Goal: Transaction & Acquisition: Purchase product/service

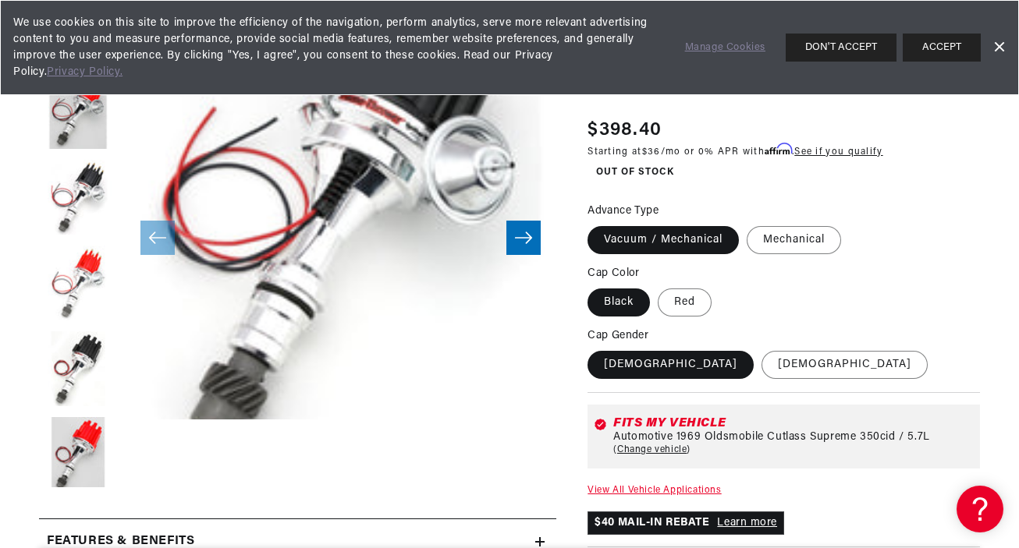
click at [1000, 42] on link "Dismiss Banner" at bounding box center [998, 47] width 23 height 23
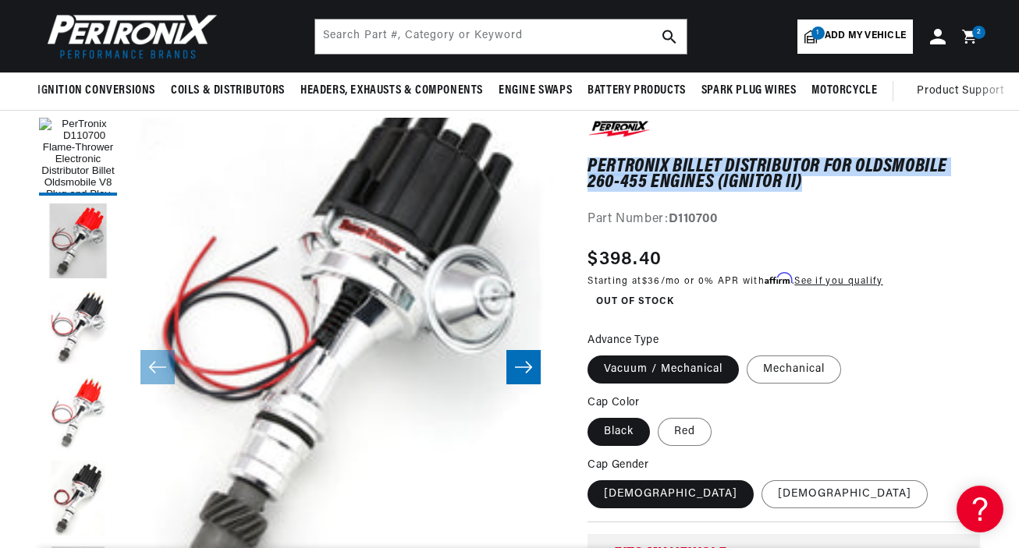
drag, startPoint x: 588, startPoint y: 167, endPoint x: 801, endPoint y: 179, distance: 213.2
click at [801, 179] on h1 "PerTronix Billet Distributor for Oldsmobile 260-455 Engines (Ignitor II)" at bounding box center [783, 175] width 392 height 32
copy h1 "PerTronix Billet Distributor for Oldsmobile 260-455 Engines (Ignitor II)"
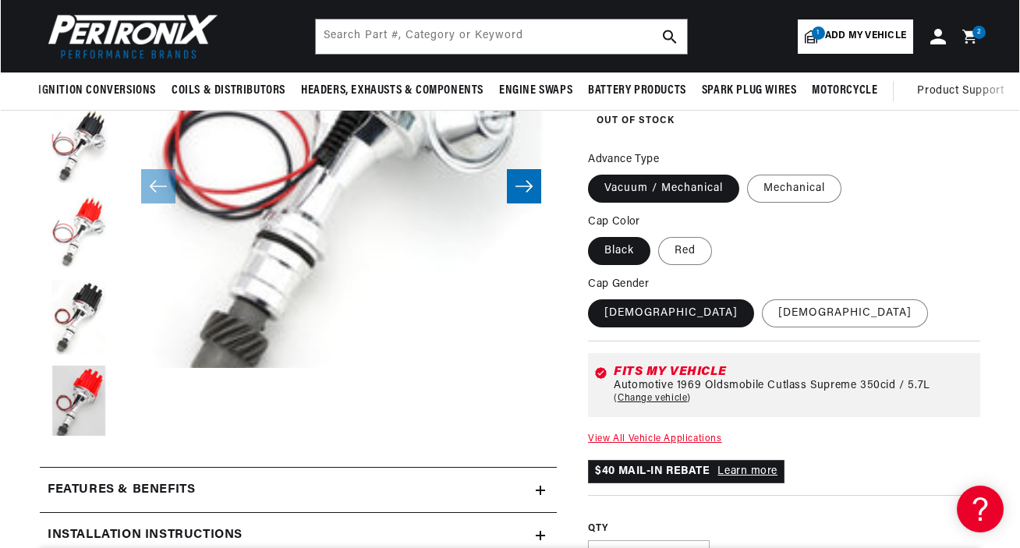
scroll to position [0, 1756]
click at [973, 35] on div "2 2 items" at bounding box center [978, 32] width 13 height 13
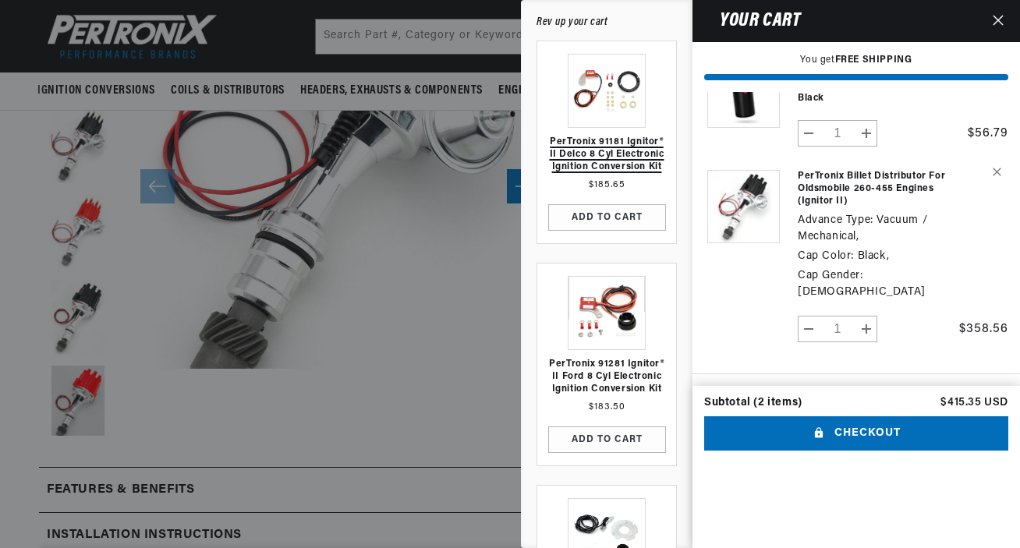
scroll to position [0, 1760]
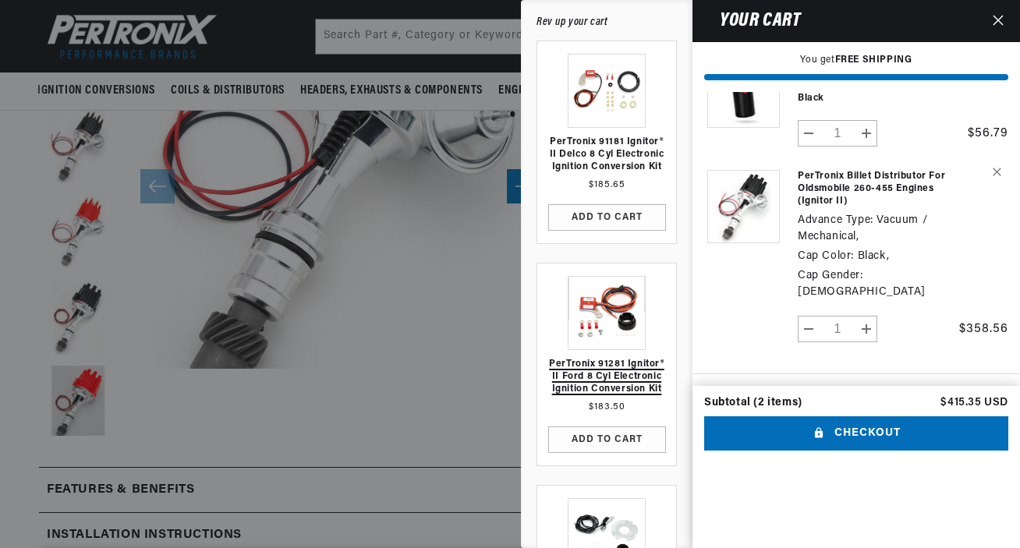
click at [606, 365] on link "PerTronix 91281 Ignitor® II Ford 8 cyl Electronic Ignition Conversion Kit" at bounding box center [606, 376] width 123 height 37
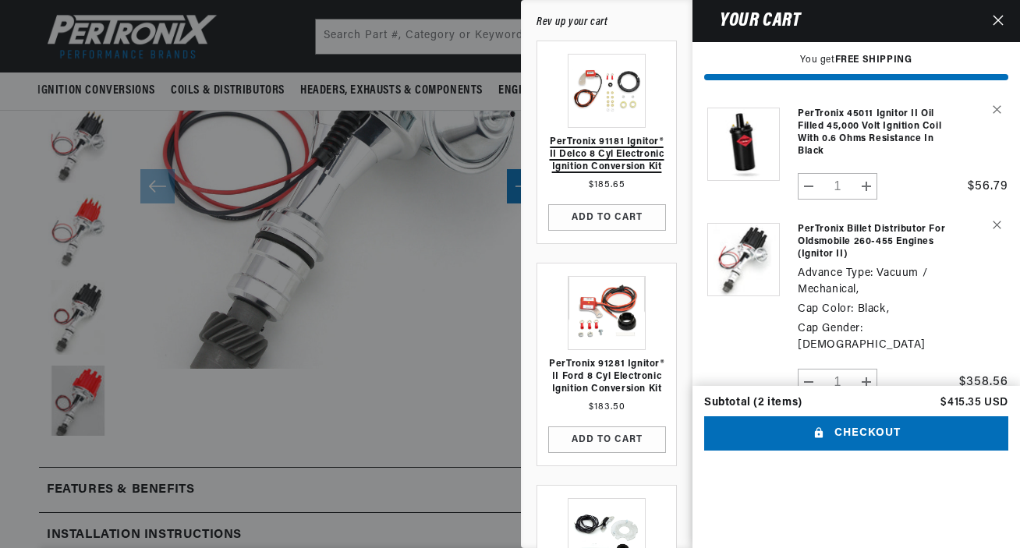
click at [625, 155] on link "PerTronix 91181 Ignitor® II Delco 8 cyl Electronic Ignition Conversion Kit" at bounding box center [606, 154] width 123 height 37
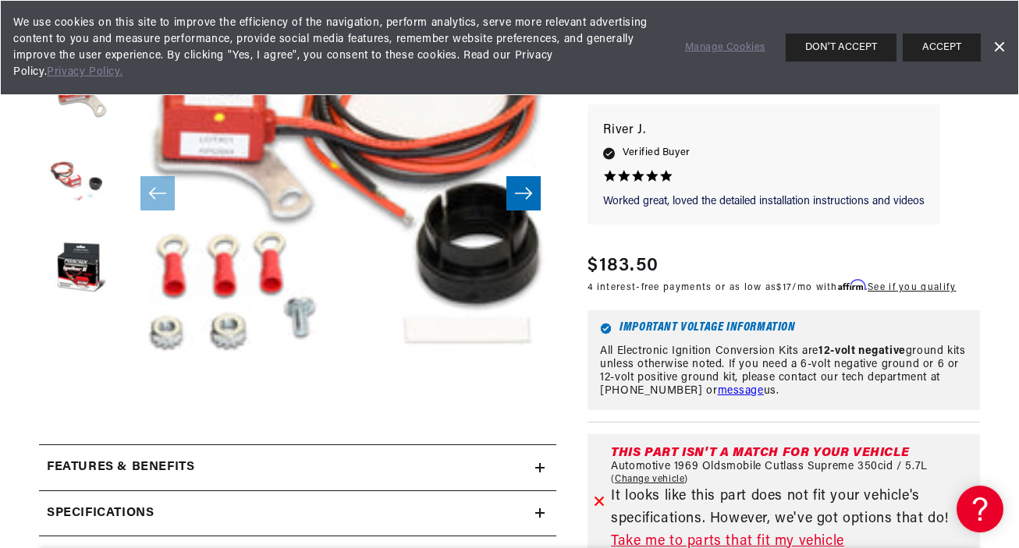
scroll to position [0, 878]
click at [997, 38] on link "Dismiss Banner" at bounding box center [998, 47] width 23 height 23
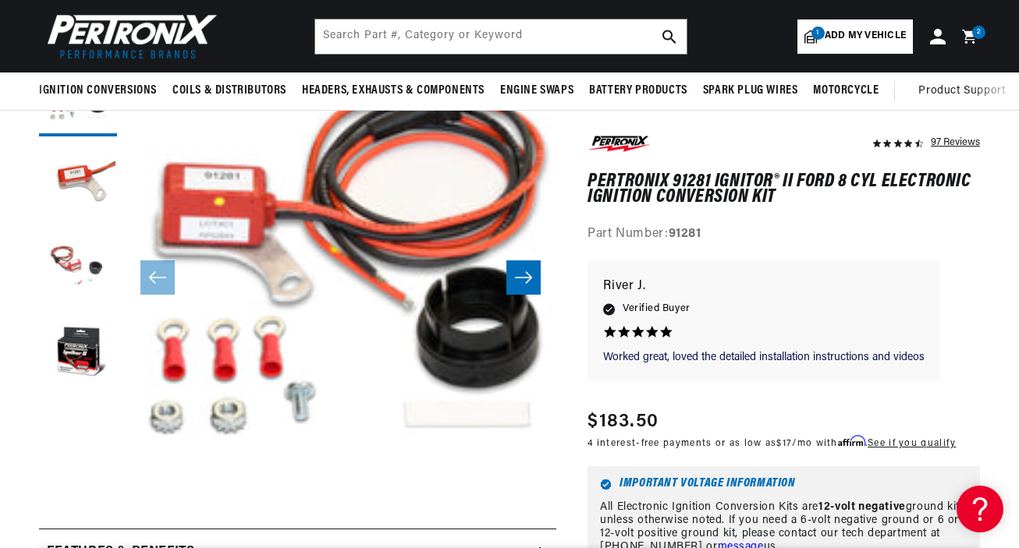
scroll to position [0, 1756]
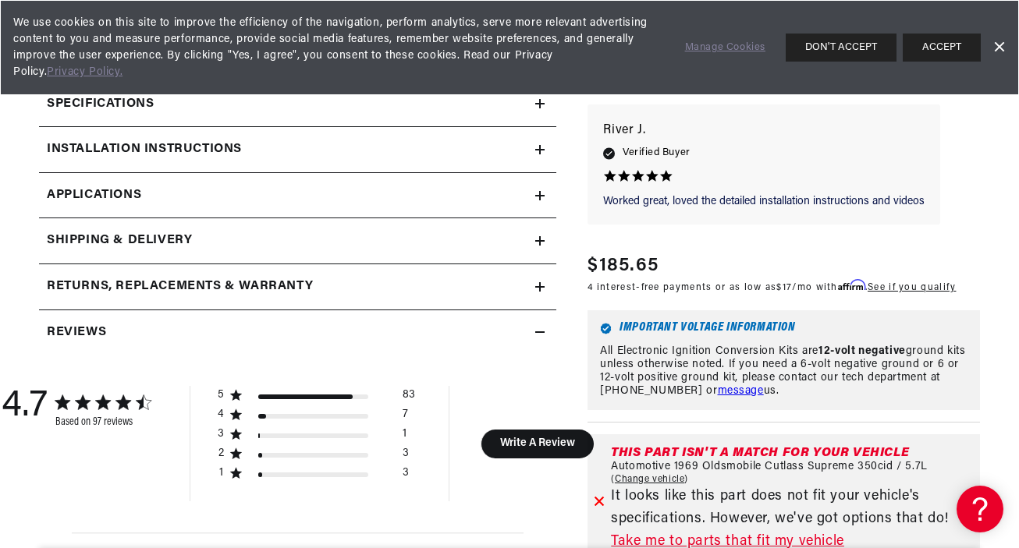
scroll to position [672, 0]
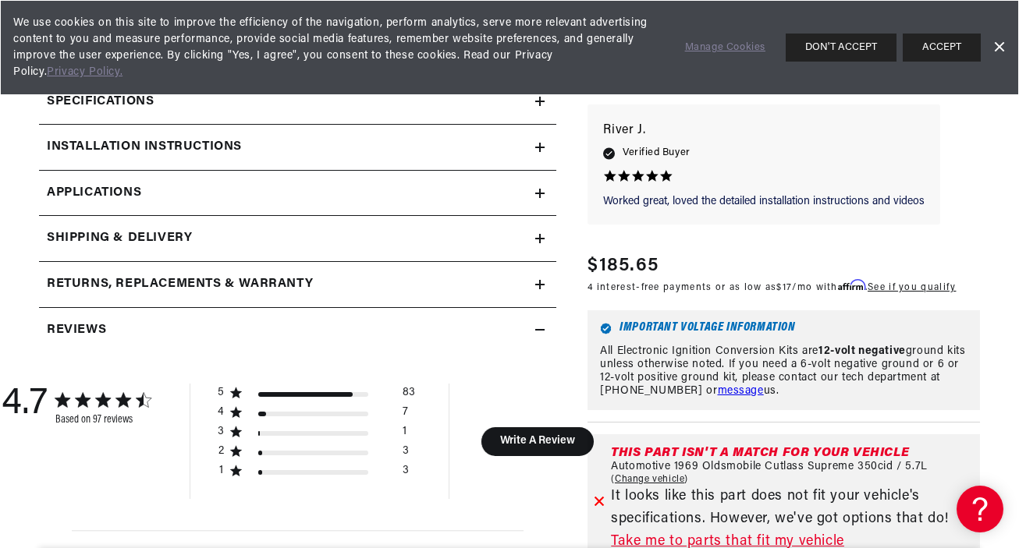
click at [700, 537] on link "Take me to parts that fit my vehicle" at bounding box center [792, 542] width 363 height 23
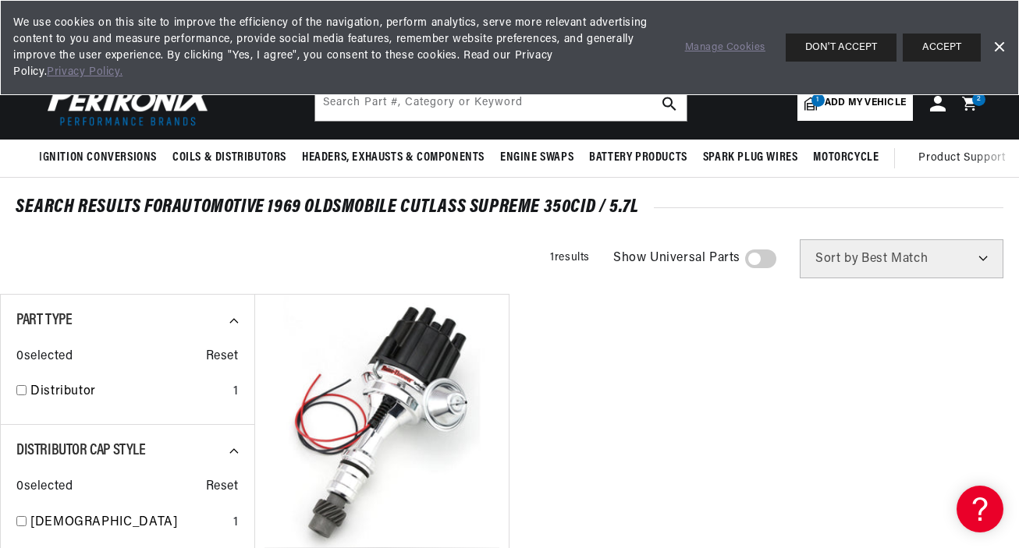
scroll to position [10, 0]
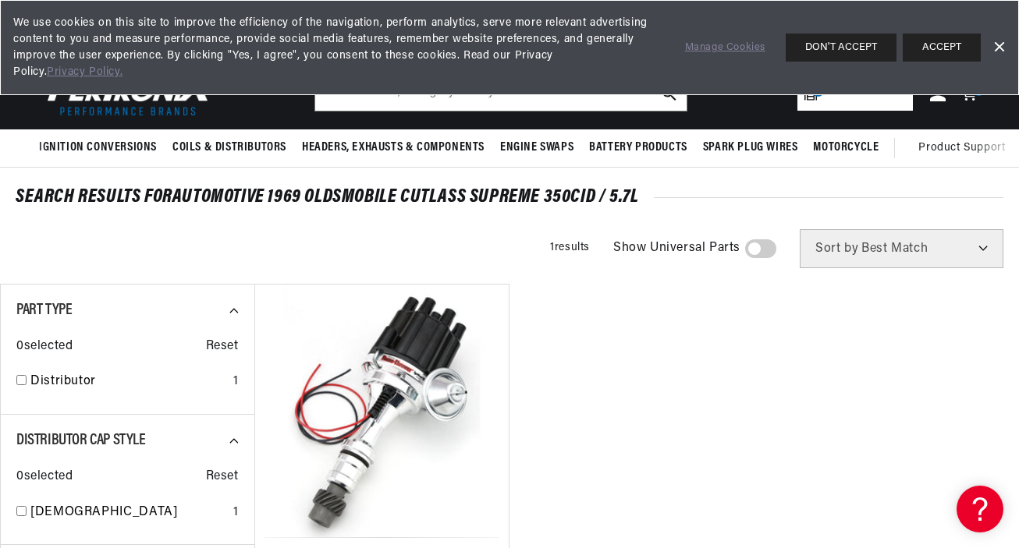
click at [998, 41] on link "Dismiss Banner" at bounding box center [998, 47] width 23 height 23
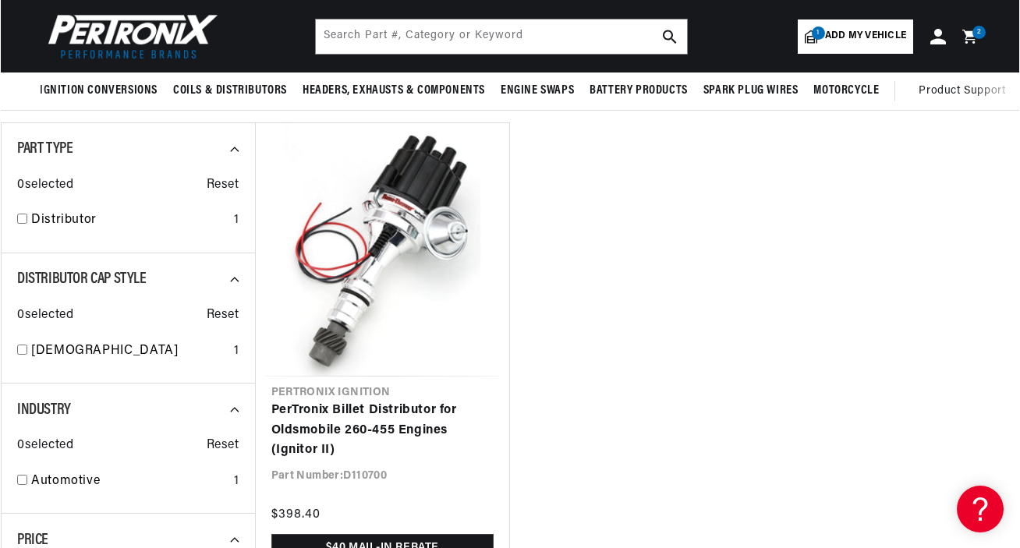
scroll to position [0, 1756]
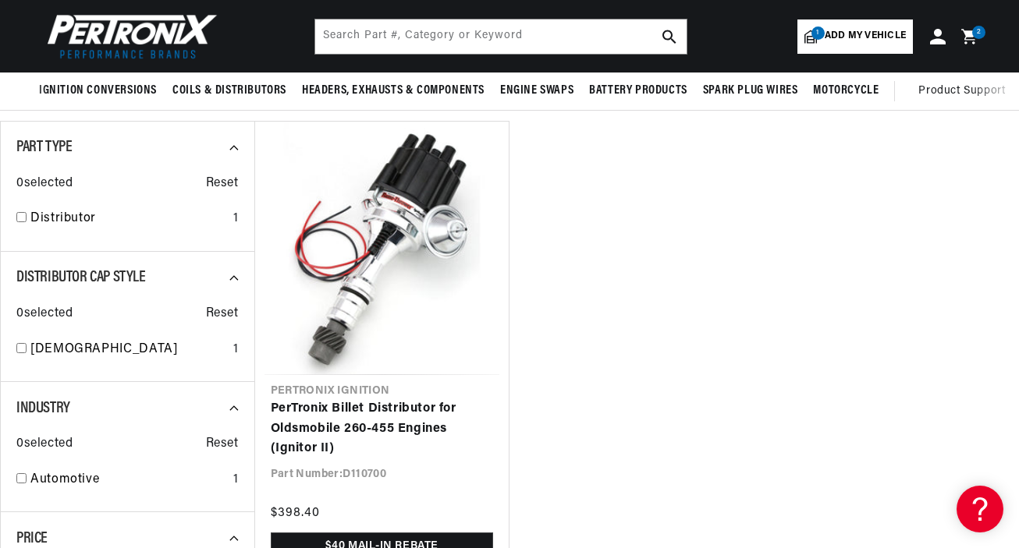
click at [973, 39] on icon at bounding box center [968, 36] width 15 height 15
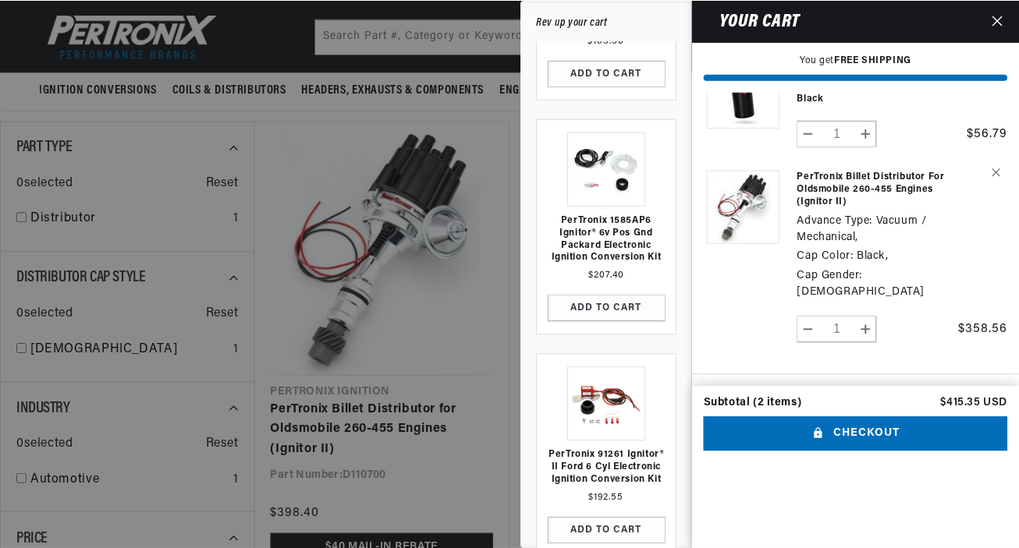
scroll to position [356, 0]
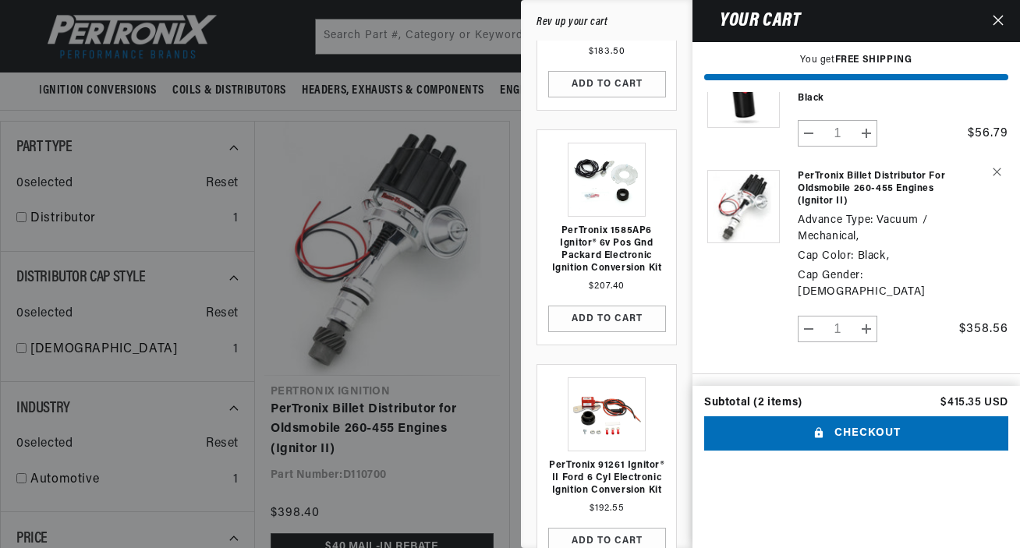
click at [884, 266] on form "Product image Product Total Quantity PerTronix 45011 Ignitor II Oil Filled 45,0…" at bounding box center [857, 212] width 328 height 347
click at [998, 16] on icon "Close" at bounding box center [998, 20] width 11 height 11
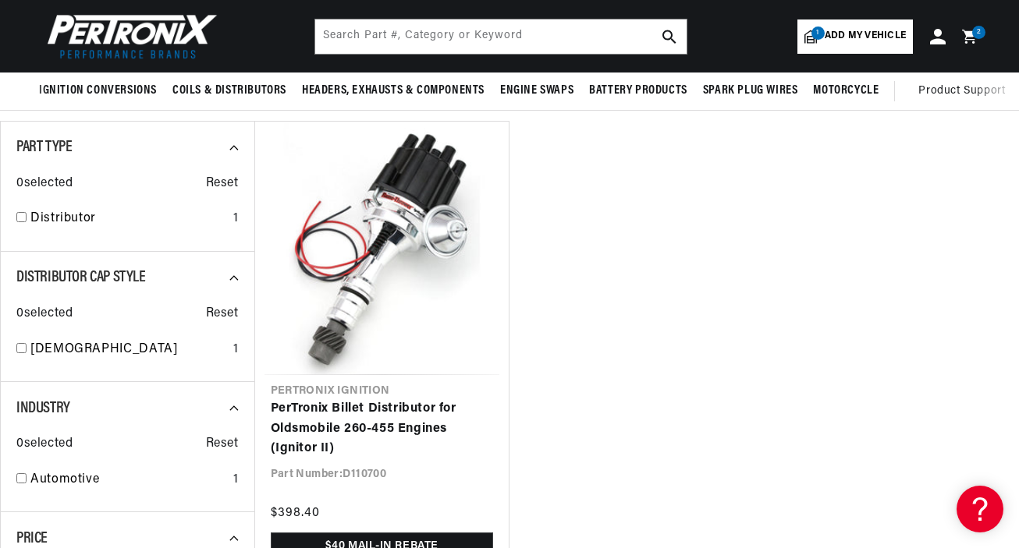
scroll to position [0, 0]
click at [969, 38] on icon at bounding box center [971, 36] width 37 height 19
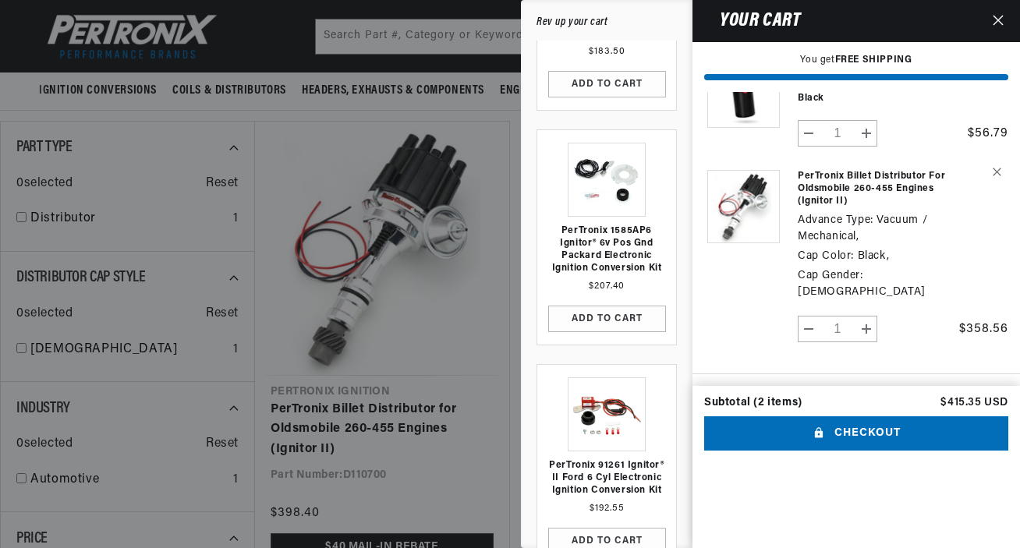
click at [712, 454] on shopify-apple-pay-button "Your cart" at bounding box center [710, 460] width 4 height 12
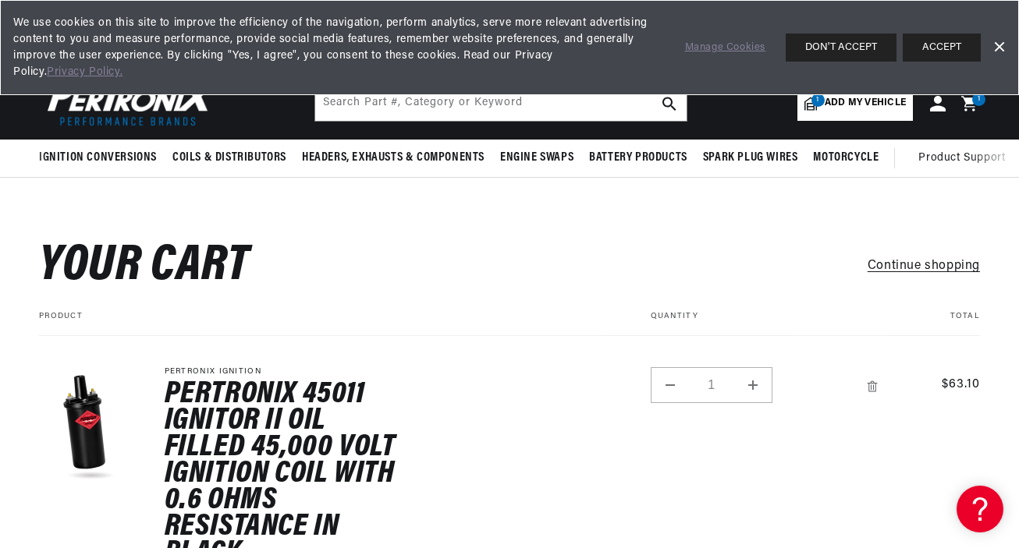
click at [969, 106] on icon at bounding box center [968, 103] width 15 height 15
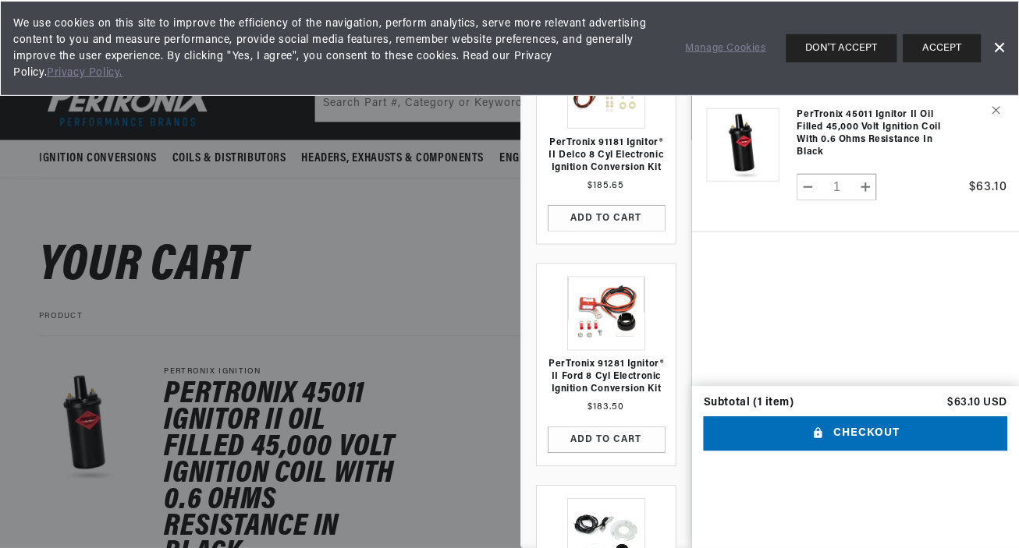
scroll to position [0, 1760]
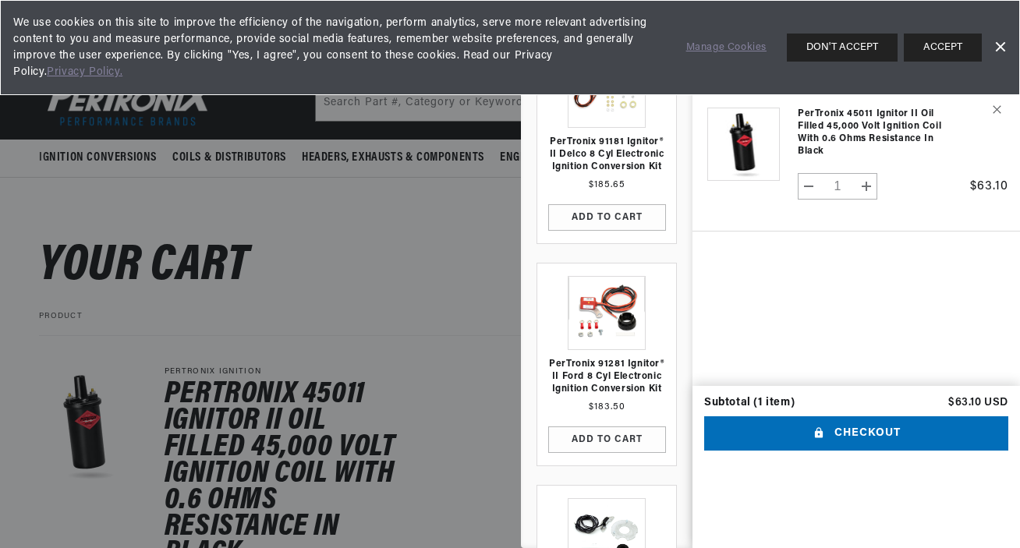
click at [1001, 41] on link "Dismiss Banner" at bounding box center [999, 47] width 23 height 23
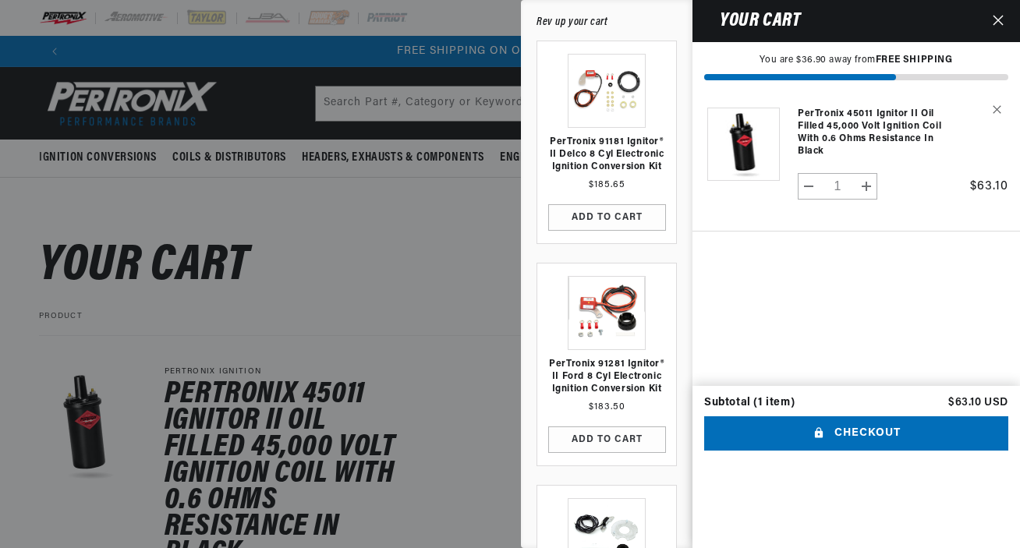
click at [436, 326] on div at bounding box center [510, 274] width 1020 height 548
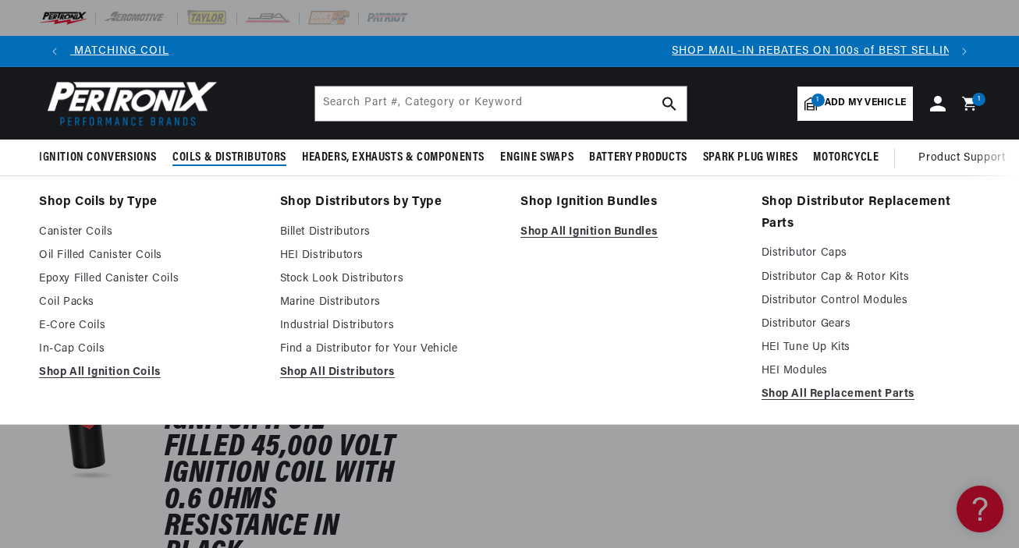
scroll to position [0, 0]
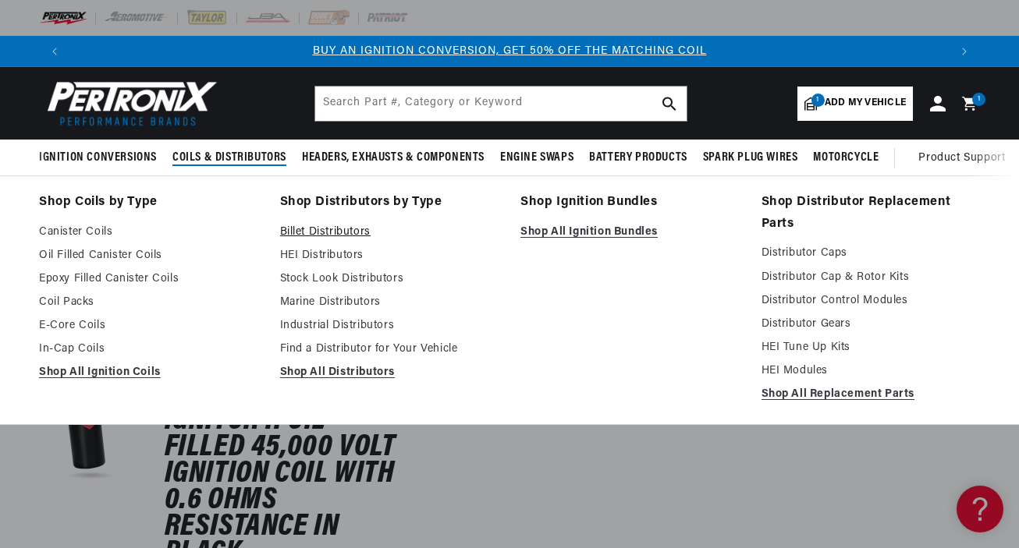
click at [299, 228] on link "Billet Distributors" at bounding box center [389, 232] width 219 height 19
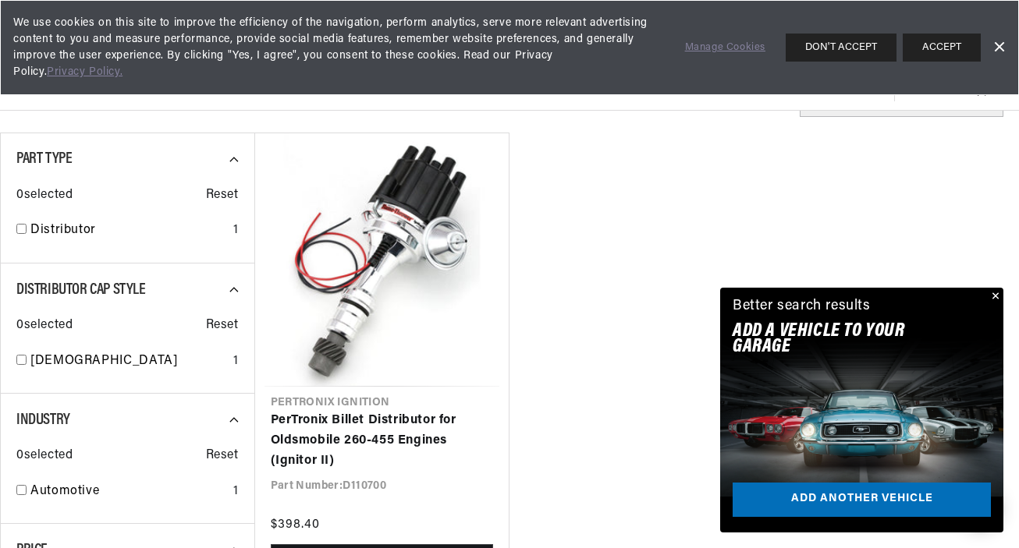
scroll to position [419, 0]
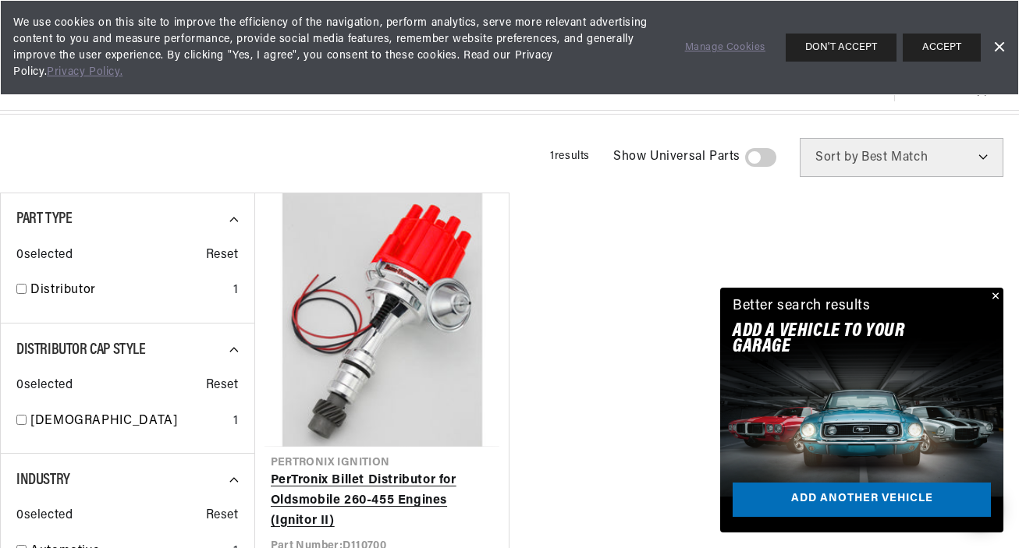
click at [414, 471] on link "PerTronix Billet Distributor for Oldsmobile 260-455 Engines (Ignitor II)" at bounding box center [382, 501] width 223 height 60
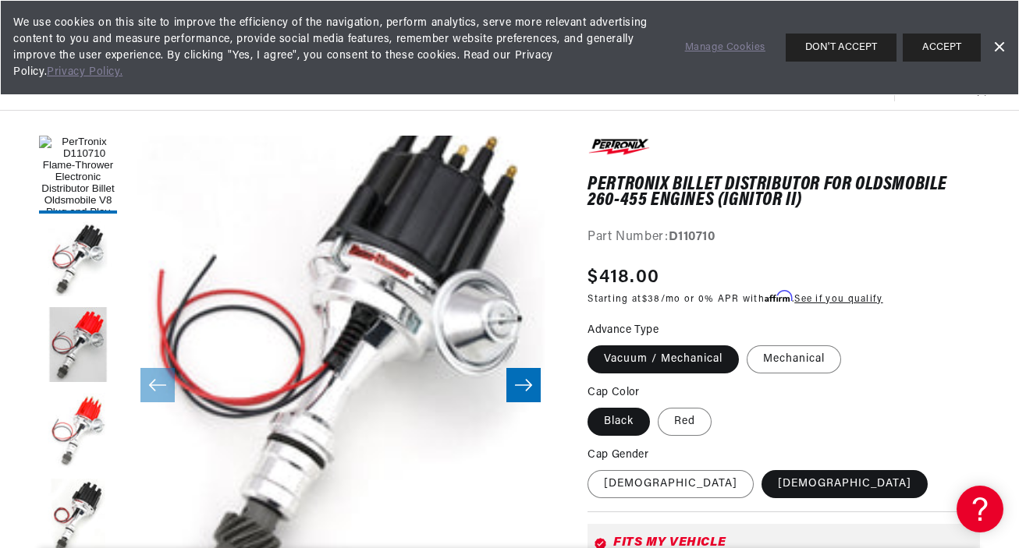
scroll to position [0, 878]
click at [74, 246] on button "Load image 2 in gallery view" at bounding box center [78, 261] width 78 height 78
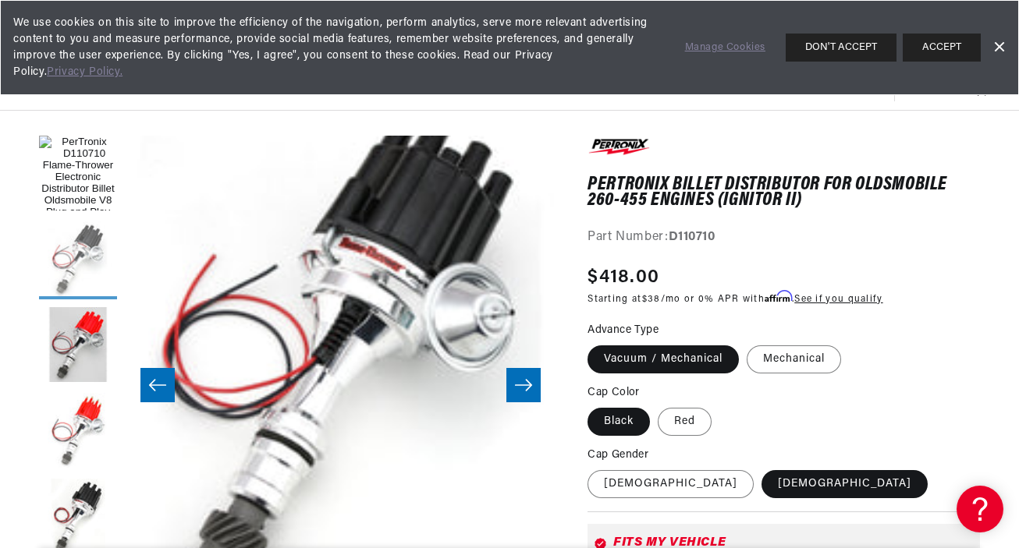
scroll to position [0, 1756]
click at [77, 496] on button "Load image 5 in gallery view" at bounding box center [78, 518] width 78 height 78
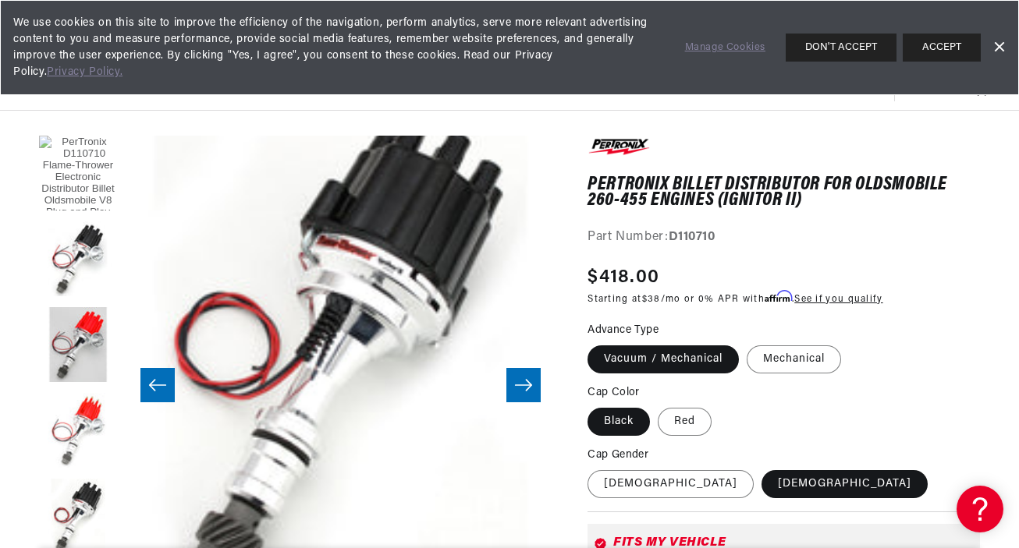
click at [87, 171] on button "Load image 1 in gallery view" at bounding box center [78, 175] width 78 height 78
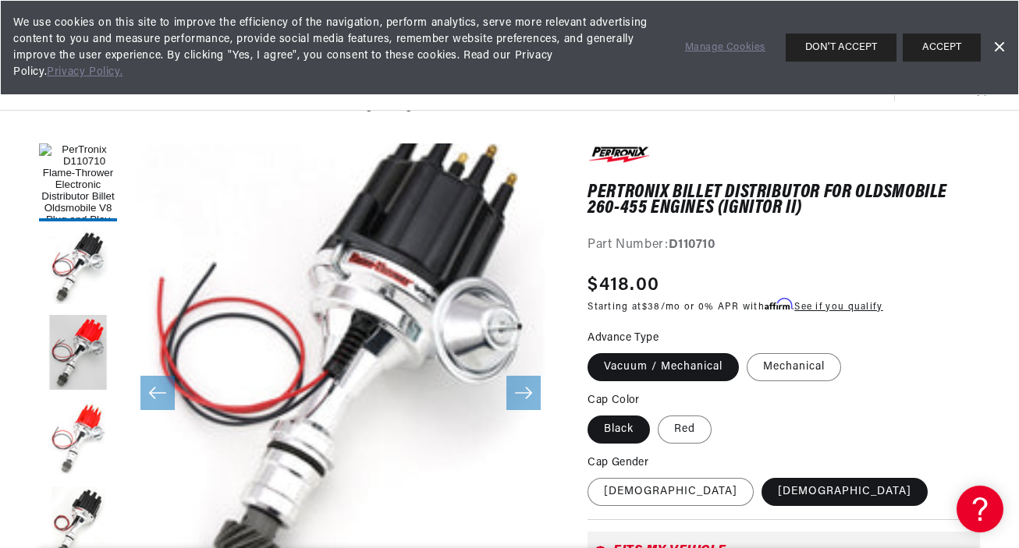
scroll to position [91, 0]
click at [618, 491] on label "[DEMOGRAPHIC_DATA]" at bounding box center [670, 492] width 166 height 28
click at [592, 476] on input "[DEMOGRAPHIC_DATA]" at bounding box center [591, 475] width 1 height 1
radio input "true"
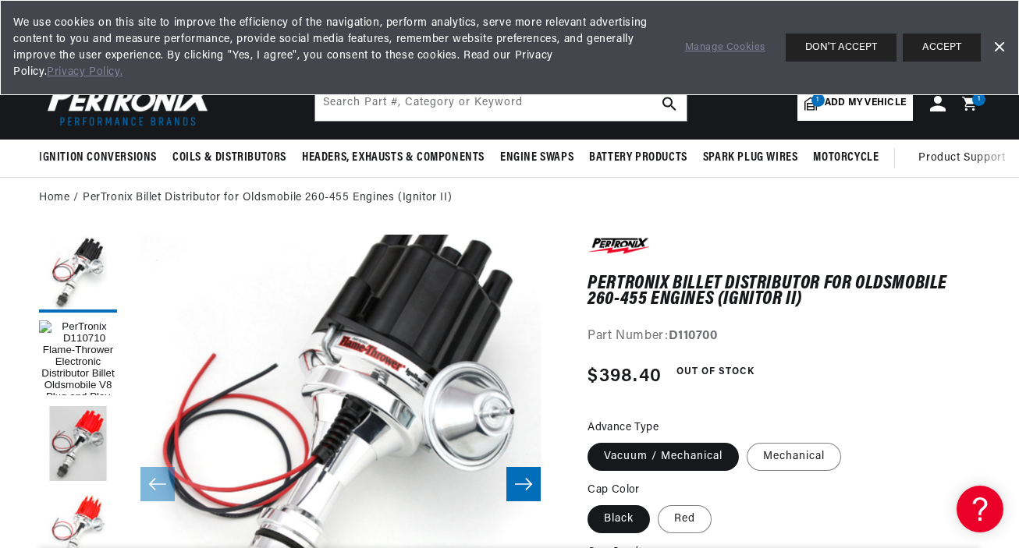
click at [997, 40] on link "Dismiss Banner" at bounding box center [998, 47] width 23 height 23
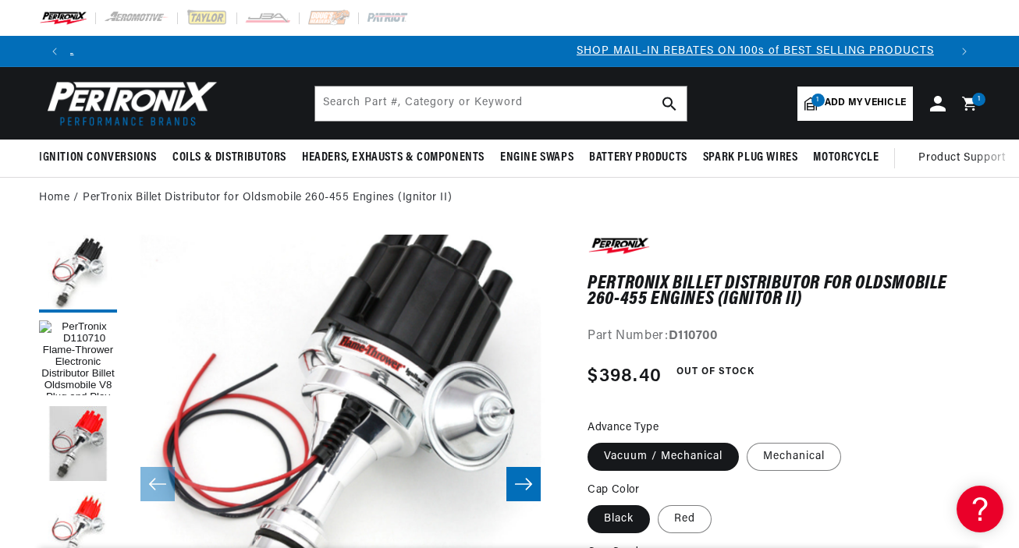
scroll to position [0, 878]
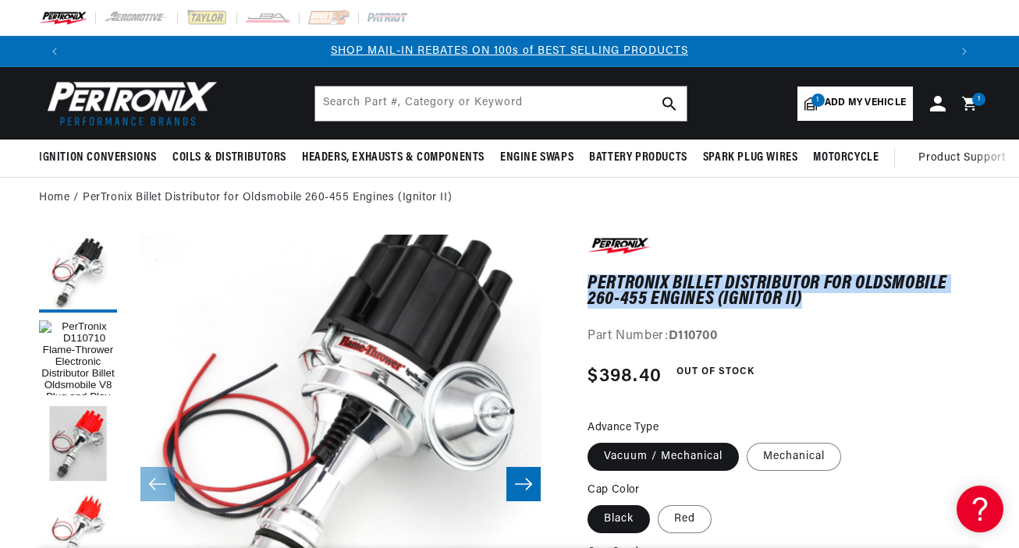
drag, startPoint x: 586, startPoint y: 278, endPoint x: 823, endPoint y: 299, distance: 238.0
copy h1 "PerTronix Billet Distributor for Oldsmobile 260-455 Engines (Ignitor II)"
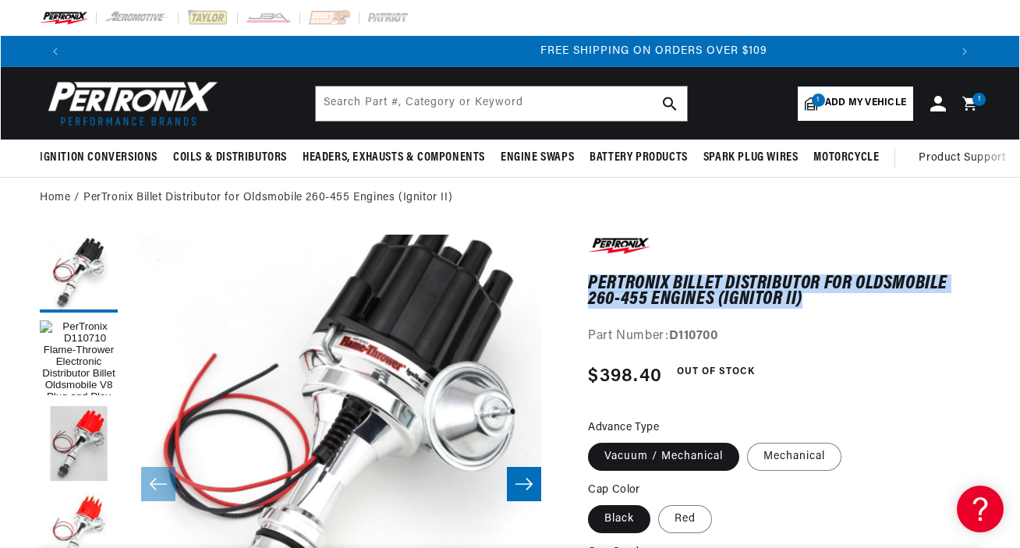
scroll to position [0, 1756]
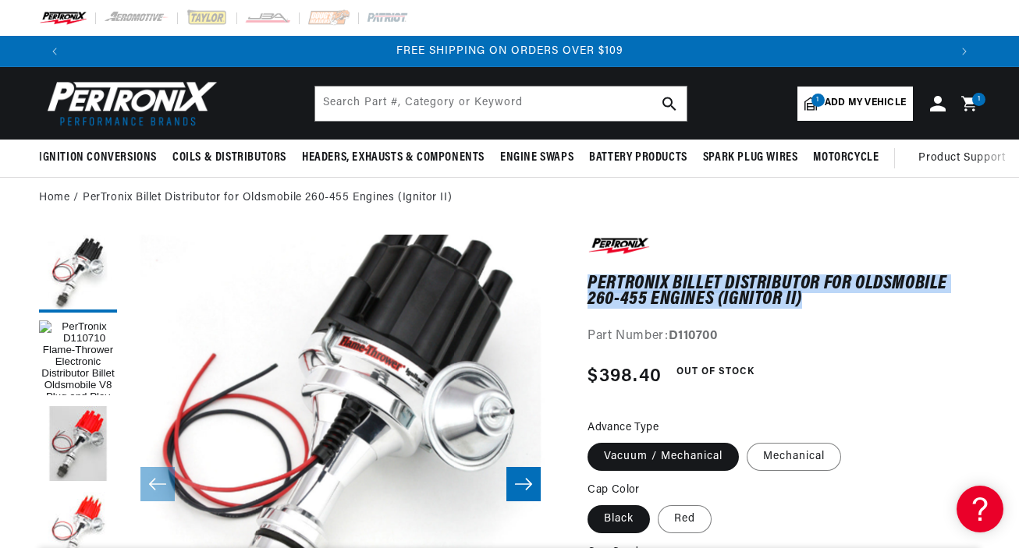
click at [966, 100] on icon at bounding box center [968, 103] width 15 height 15
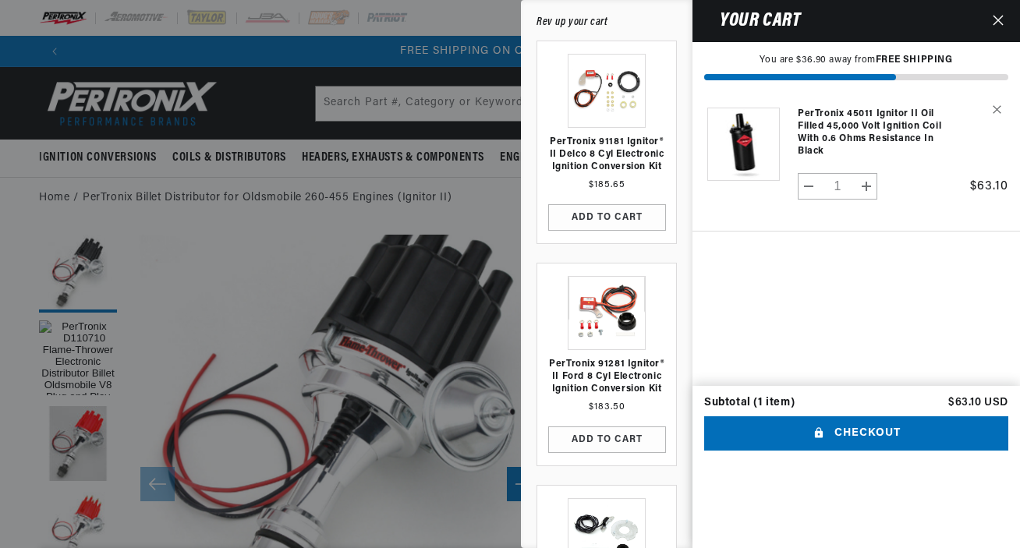
scroll to position [0, 1760]
drag, startPoint x: 792, startPoint y: 108, endPoint x: 838, endPoint y: 155, distance: 65.6
click at [838, 155] on tr "PerTronix 45011 Ignitor II Oil Filled 45,000 Volt Ignition Coil with 0.6 Ohms R…" at bounding box center [856, 149] width 304 height 115
copy link "PerTronix 45011 Ignitor II Oil Filled 45,000 Volt Ignition Coil with 0.6 Ohms R…"
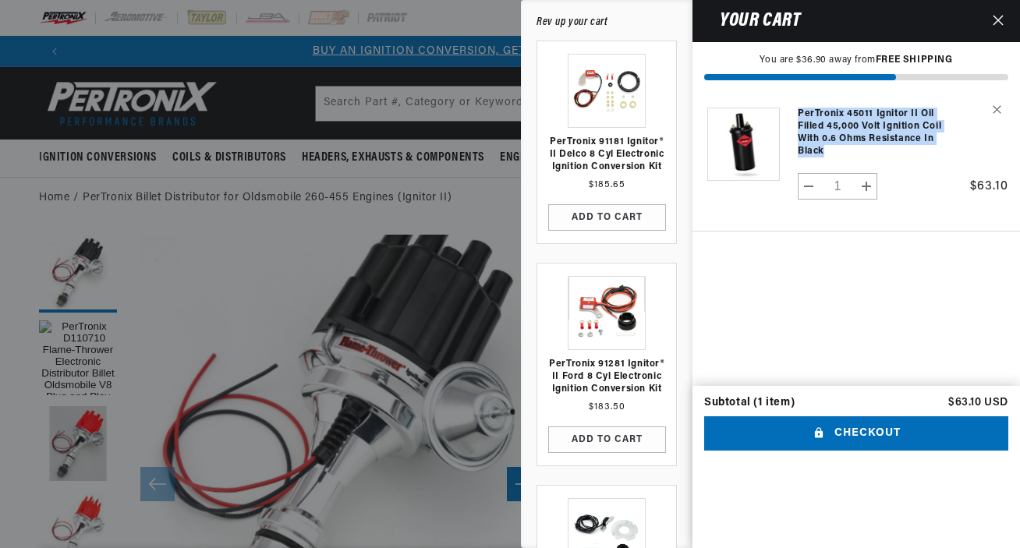
scroll to position [0, 0]
